Goal: Task Accomplishment & Management: Use online tool/utility

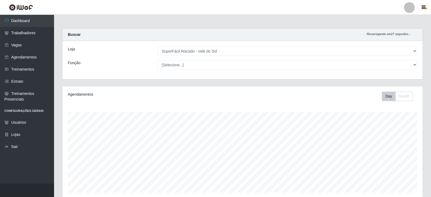
select select "502"
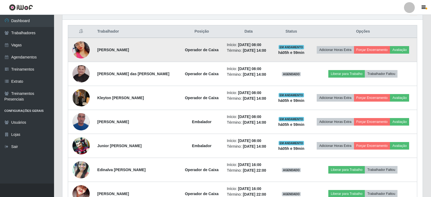
scroll to position [272, 0]
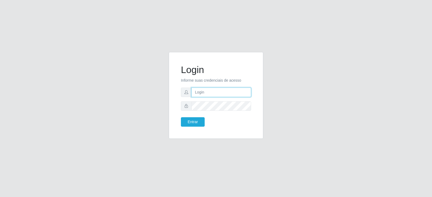
type input "Juvencio.chacon@superfacil.com.br"
click at [192, 117] on form "Login Informe suas credenciais de acesso Juvencio.chacon@superfacil.com.br Entr…" at bounding box center [216, 95] width 70 height 63
click at [191, 122] on button "Entrar" at bounding box center [193, 121] width 24 height 9
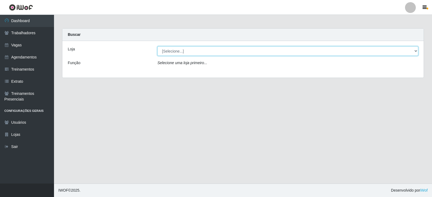
click at [208, 48] on select "[Selecione...] SuperFácil Atacado - Vale do Sol" at bounding box center [287, 50] width 261 height 9
select select "502"
click at [157, 46] on select "[Selecione...] SuperFácil Atacado - Vale do Sol" at bounding box center [287, 50] width 261 height 9
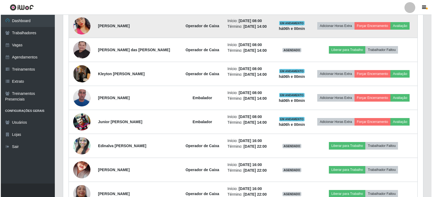
scroll to position [243, 0]
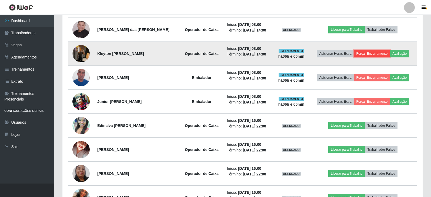
click at [361, 54] on button "Forçar Encerramento" at bounding box center [372, 54] width 36 height 8
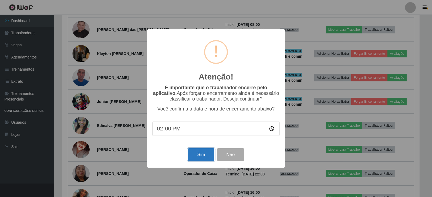
click at [200, 156] on button "Sim" at bounding box center [201, 155] width 26 height 13
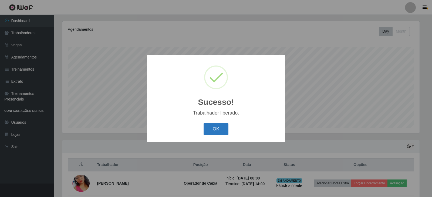
click at [224, 130] on button "OK" at bounding box center [216, 129] width 25 height 13
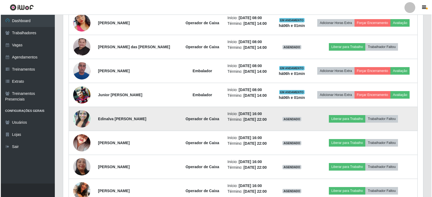
scroll to position [194, 0]
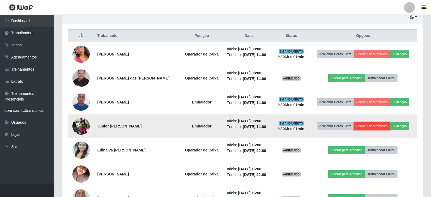
click at [370, 126] on button "Forçar Encerramento" at bounding box center [372, 127] width 36 height 8
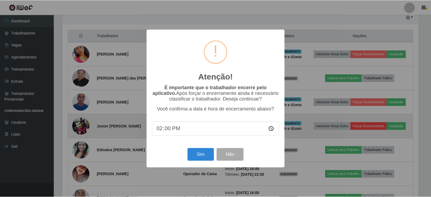
scroll to position [112, 357]
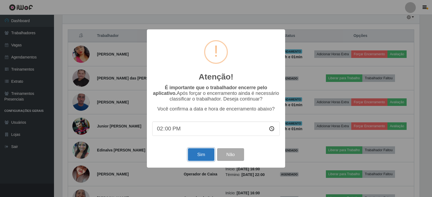
click at [198, 156] on button "Sim" at bounding box center [201, 155] width 26 height 13
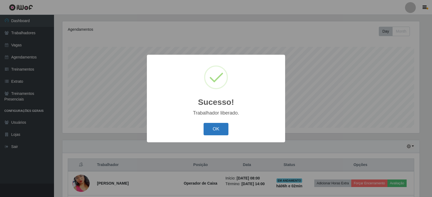
click at [210, 127] on button "OK" at bounding box center [216, 129] width 25 height 13
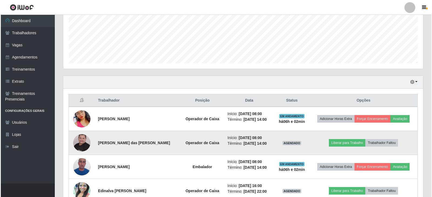
scroll to position [146, 0]
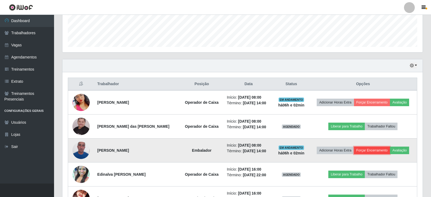
click at [364, 151] on button "Forçar Encerramento" at bounding box center [372, 151] width 36 height 8
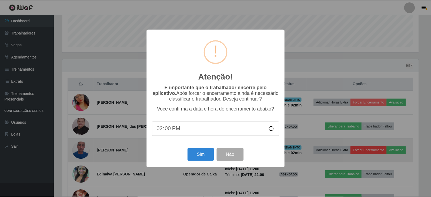
scroll to position [112, 357]
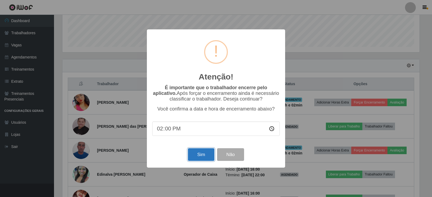
click at [202, 156] on button "Sim" at bounding box center [201, 155] width 26 height 13
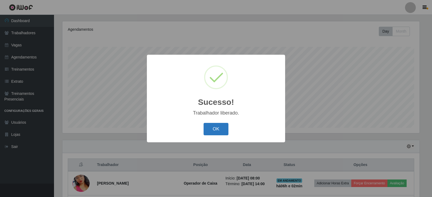
click at [213, 131] on button "OK" at bounding box center [216, 129] width 25 height 13
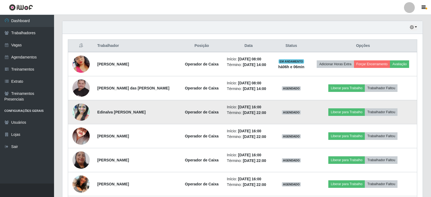
scroll to position [173, 0]
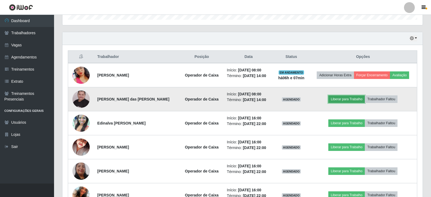
click at [343, 99] on button "Liberar para Trabalho" at bounding box center [346, 100] width 36 height 8
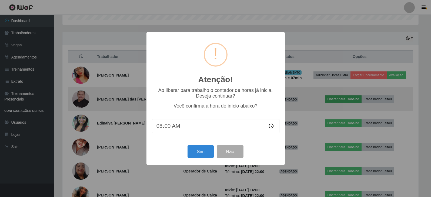
scroll to position [112, 357]
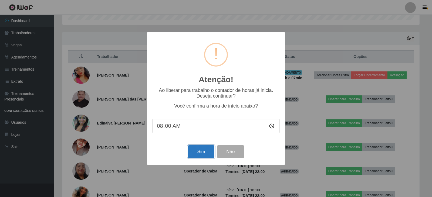
click at [204, 149] on button "Sim" at bounding box center [201, 152] width 26 height 13
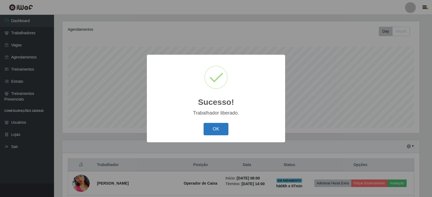
click at [214, 128] on button "OK" at bounding box center [216, 129] width 25 height 13
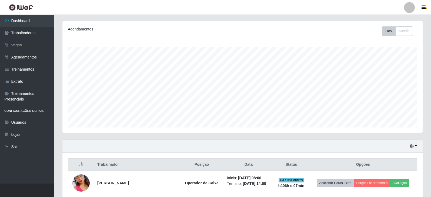
scroll to position [119, 0]
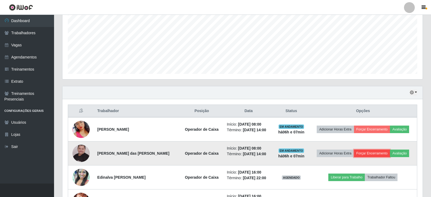
click at [373, 156] on button "Forçar Encerramento" at bounding box center [372, 154] width 36 height 8
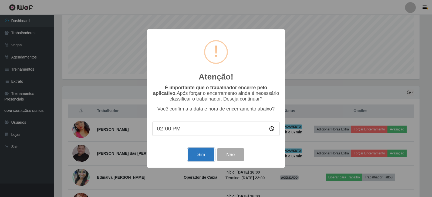
click at [205, 157] on button "Sim" at bounding box center [201, 155] width 26 height 13
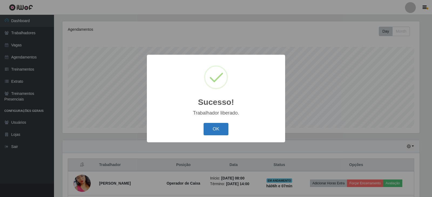
click at [222, 129] on button "OK" at bounding box center [216, 129] width 25 height 13
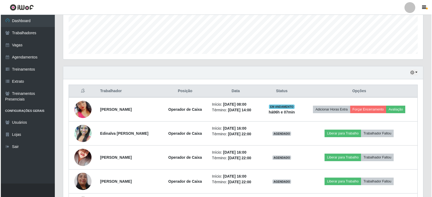
scroll to position [146, 0]
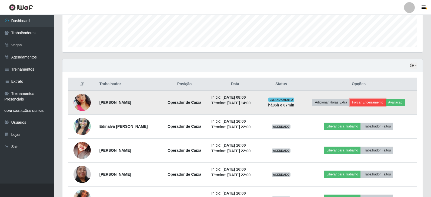
click at [369, 101] on button "Forçar Encerramento" at bounding box center [367, 103] width 36 height 8
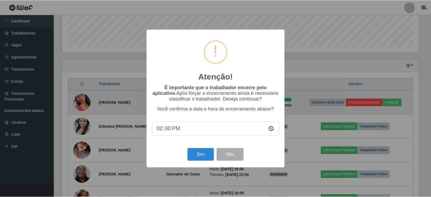
scroll to position [112, 357]
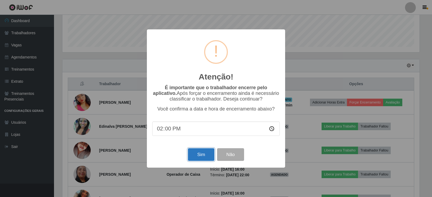
click at [199, 155] on button "Sim" at bounding box center [201, 155] width 26 height 13
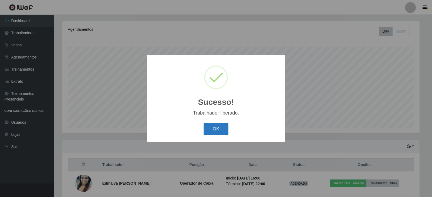
click at [224, 132] on button "OK" at bounding box center [216, 129] width 25 height 13
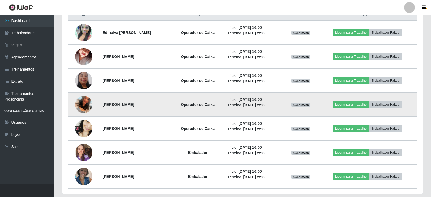
scroll to position [233, 0]
